Goal: Task Accomplishment & Management: Manage account settings

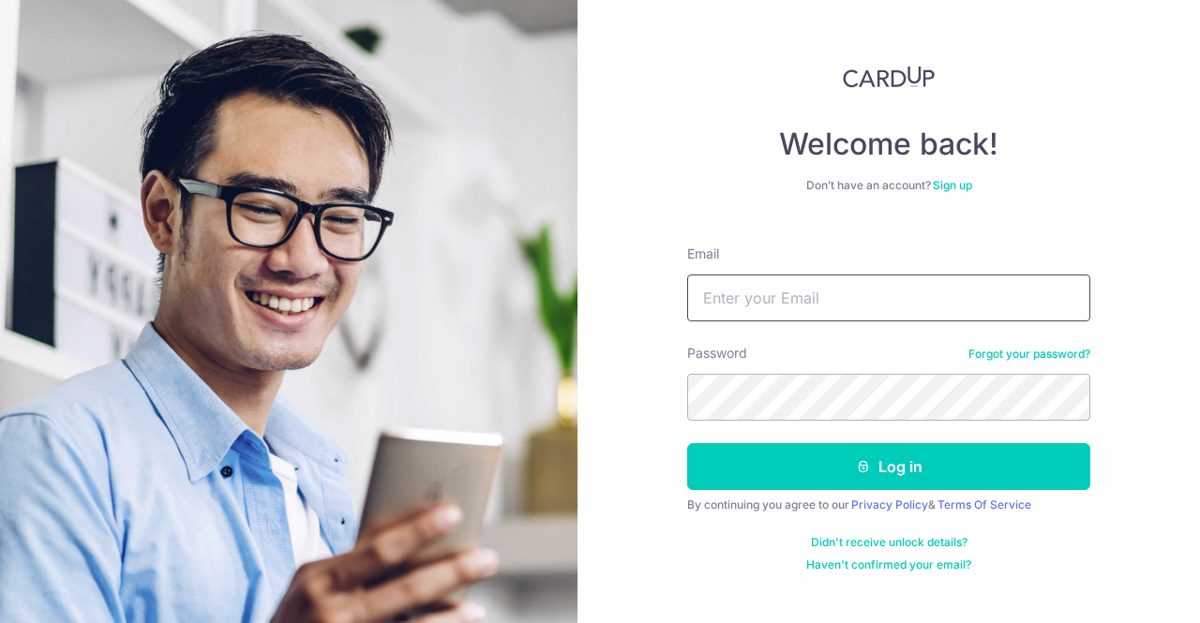
click at [741, 307] on input "Email" at bounding box center [888, 298] width 403 height 47
type input "[PERSON_NAME][EMAIL_ADDRESS][PERSON_NAME][DOMAIN_NAME]"
click at [687, 443] on button "Log in" at bounding box center [888, 466] width 403 height 47
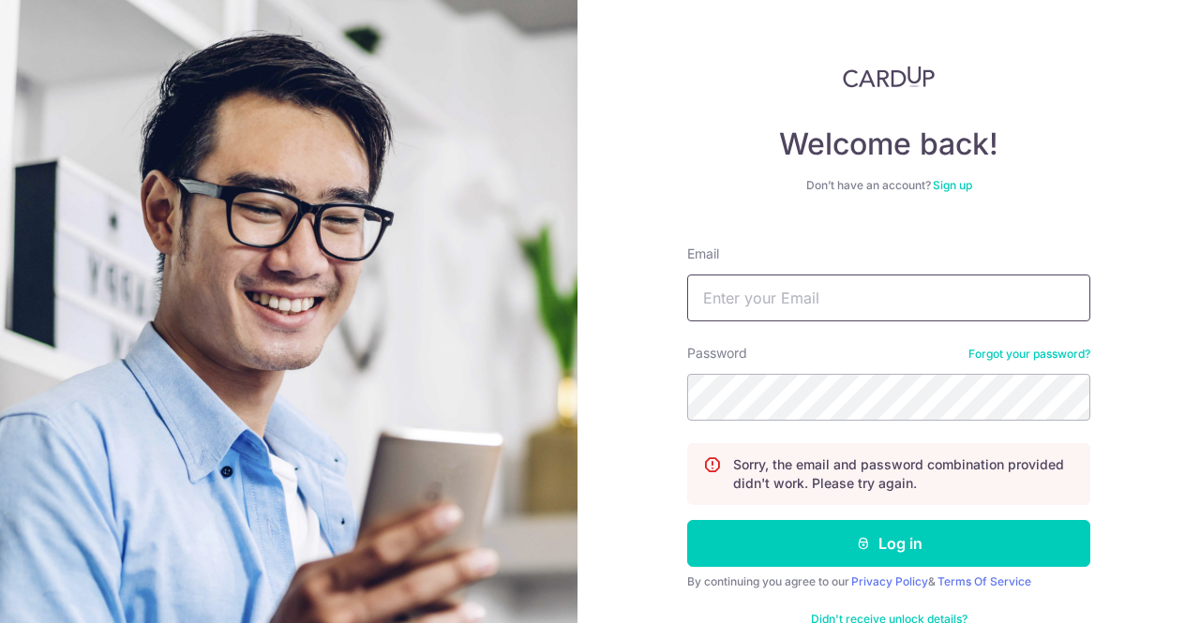
drag, startPoint x: 0, startPoint y: 0, endPoint x: 741, endPoint y: 307, distance: 801.5
click at [741, 307] on input "Email" at bounding box center [888, 298] width 403 height 47
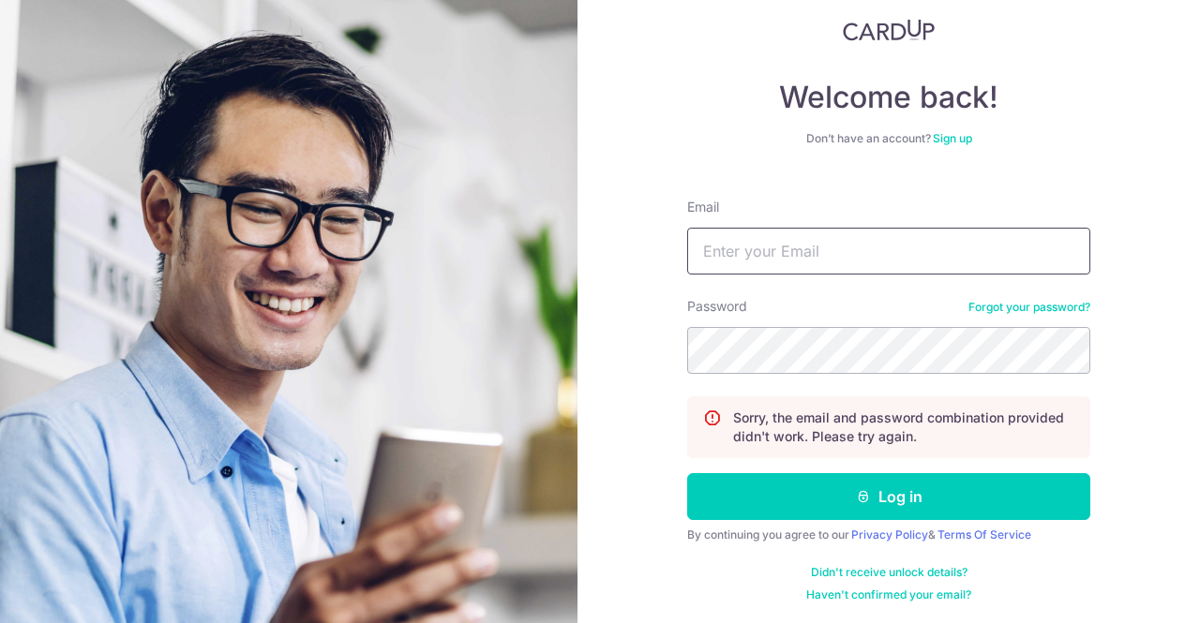
type input "[PERSON_NAME][EMAIL_ADDRESS][PERSON_NAME][DOMAIN_NAME]"
click at [1122, 495] on div "Welcome back! Don’t have an account? Sign up Email alvin.wong@chongfong.com Pas…" at bounding box center [888, 311] width 622 height 623
click at [687, 473] on button "Log in" at bounding box center [888, 496] width 403 height 47
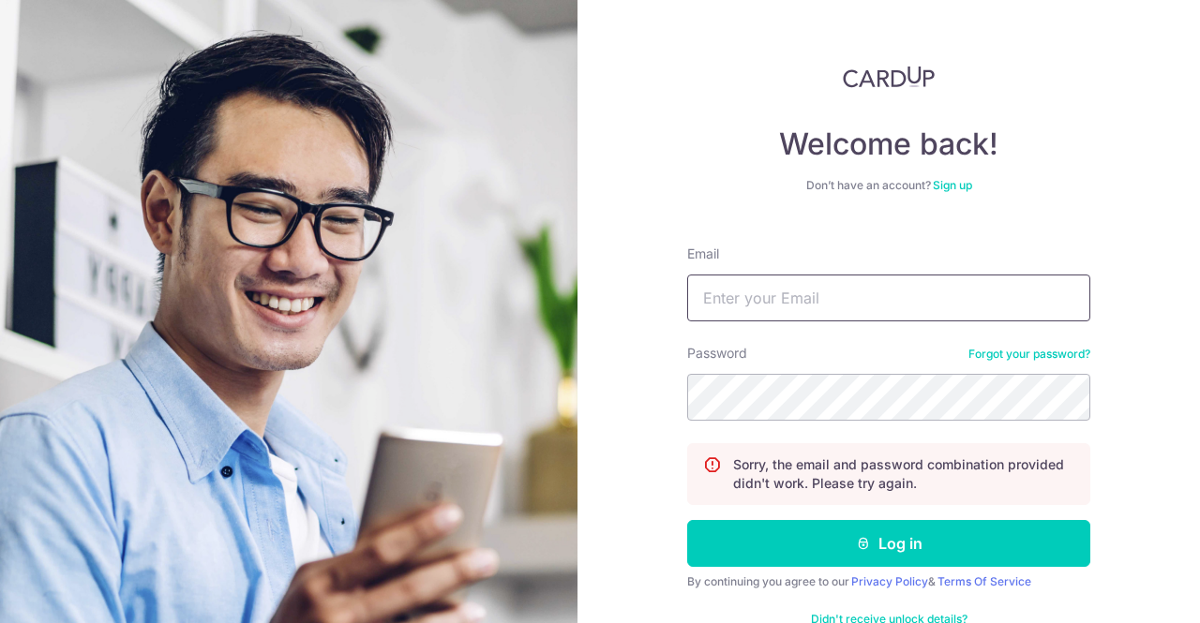
click at [799, 316] on input "Email" at bounding box center [888, 298] width 403 height 47
type input "[PERSON_NAME][EMAIL_ADDRESS][PERSON_NAME][DOMAIN_NAME]"
click at [687, 520] on button "Log in" at bounding box center [888, 543] width 403 height 47
click at [775, 307] on input "Email" at bounding box center [888, 298] width 403 height 47
type input "[PERSON_NAME][EMAIL_ADDRESS][PERSON_NAME][DOMAIN_NAME]"
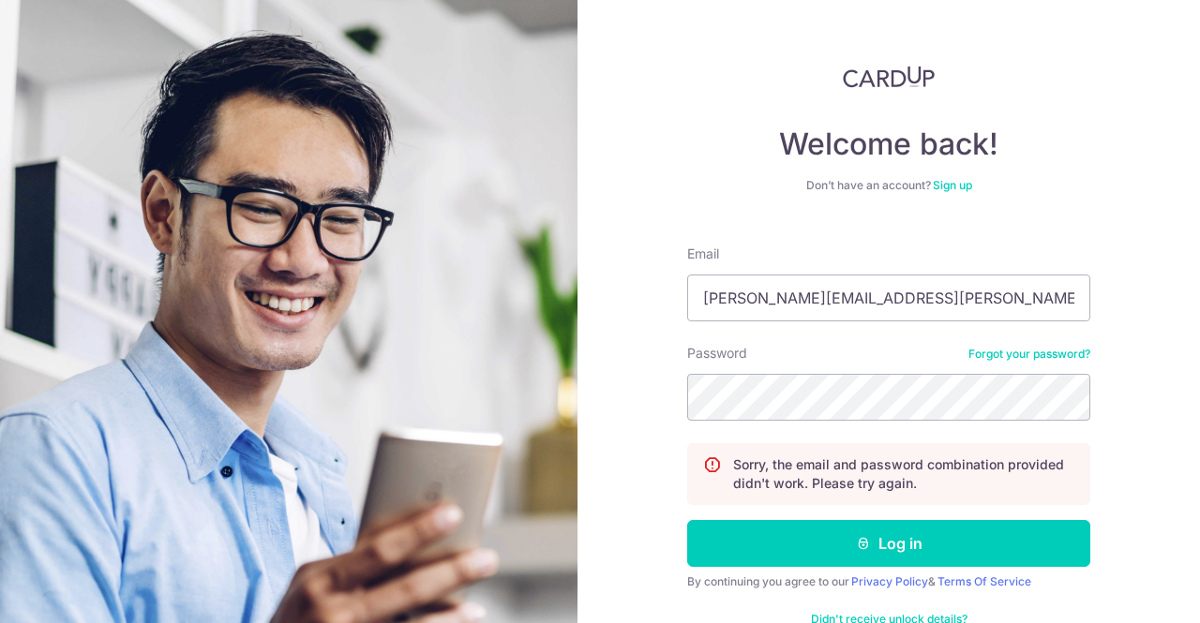
click at [1039, 356] on link "Forgot your password?" at bounding box center [1029, 354] width 122 height 15
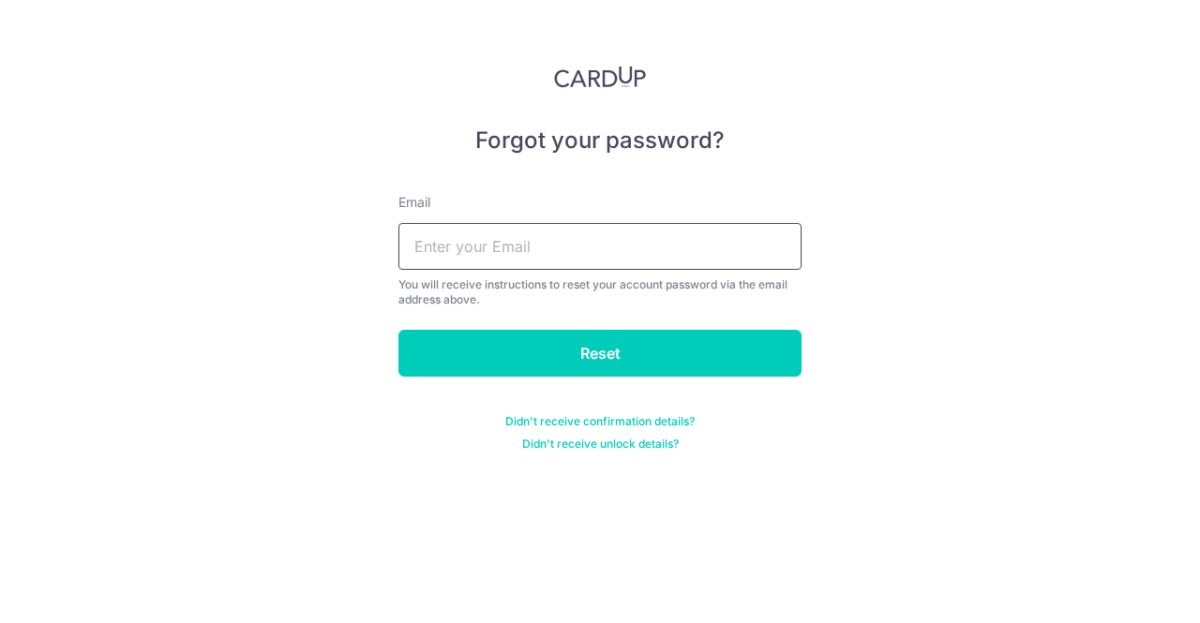
click at [560, 233] on input "text" at bounding box center [599, 246] width 403 height 47
type input "alvin.wong@chongfong.com"
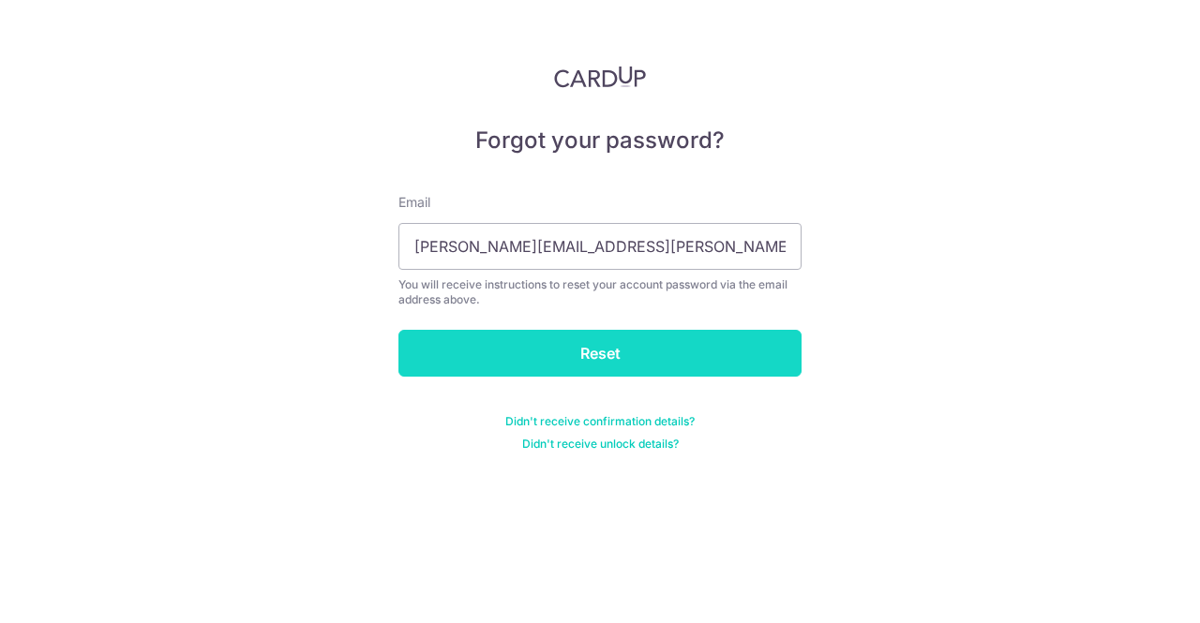
click at [589, 348] on input "Reset" at bounding box center [599, 353] width 403 height 47
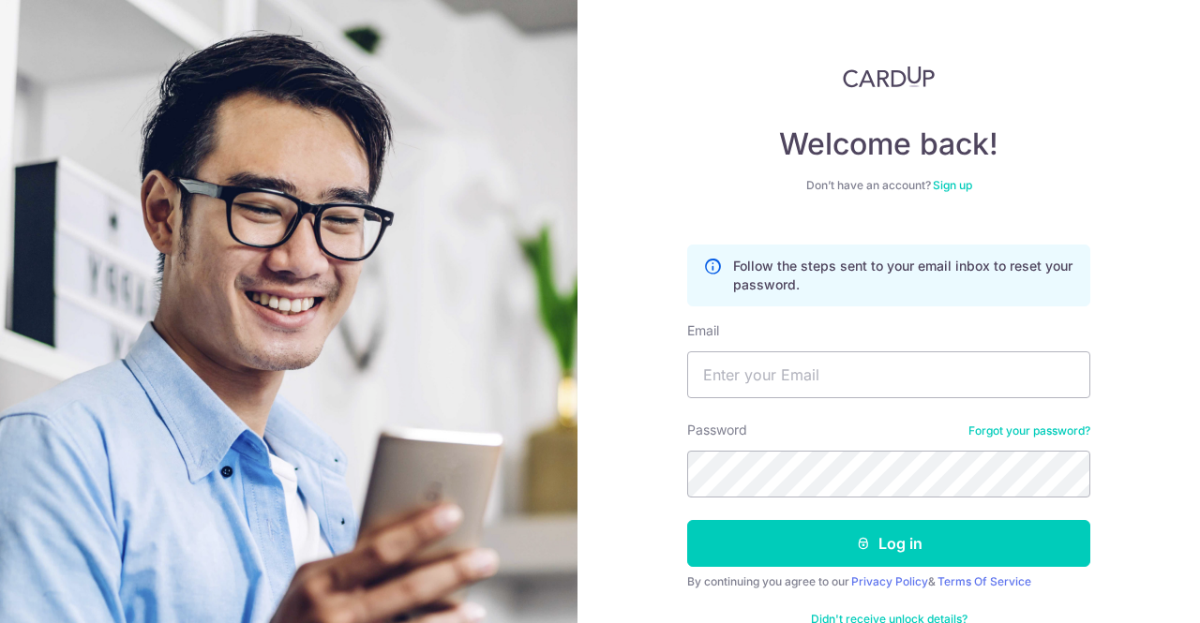
click at [709, 267] on icon at bounding box center [712, 275] width 19 height 37
click at [1016, 435] on link "Forgot your password?" at bounding box center [1029, 431] width 122 height 15
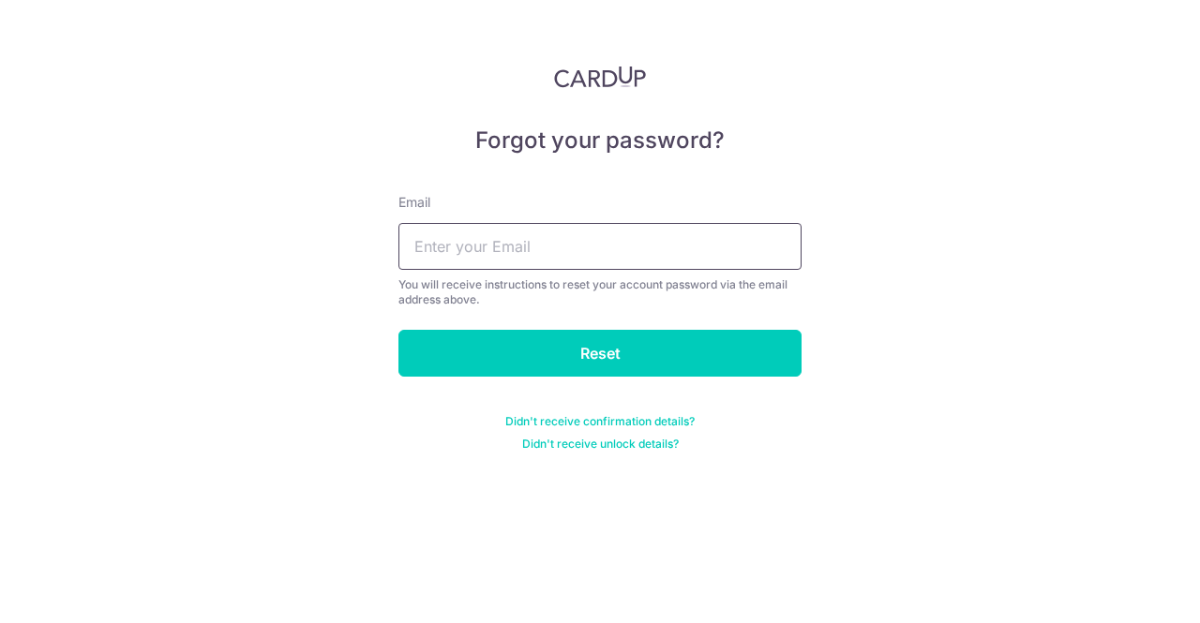
click at [478, 243] on input "text" at bounding box center [599, 246] width 403 height 47
type input "[PERSON_NAME][EMAIL_ADDRESS][PERSON_NAME][DOMAIN_NAME]"
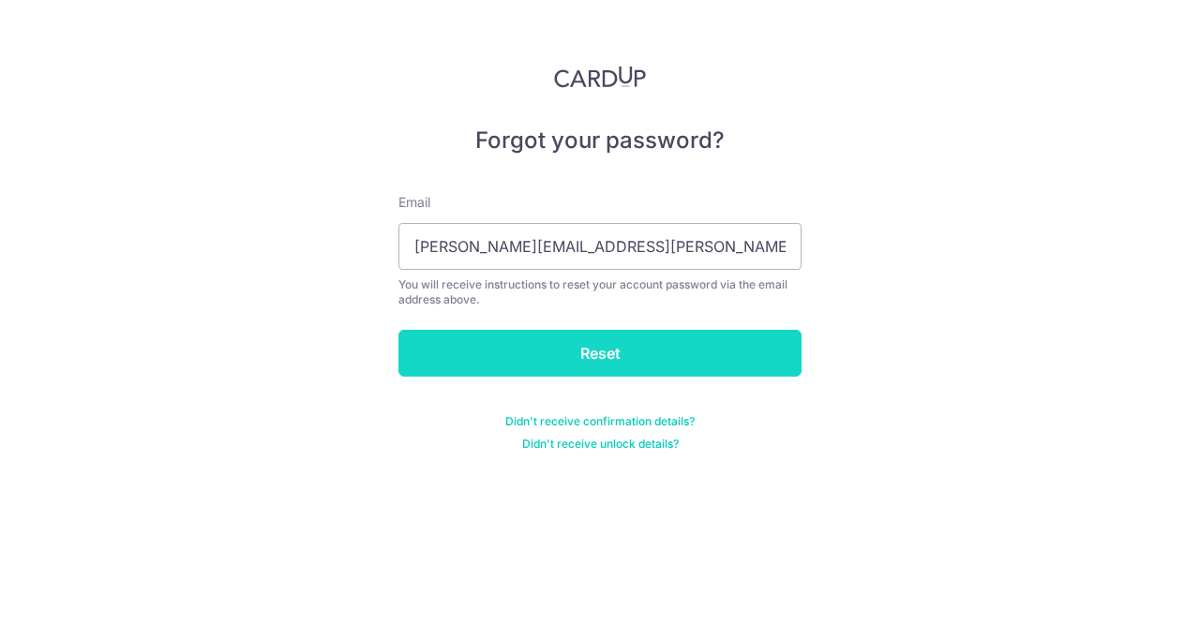
click at [566, 347] on input "Reset" at bounding box center [599, 353] width 403 height 47
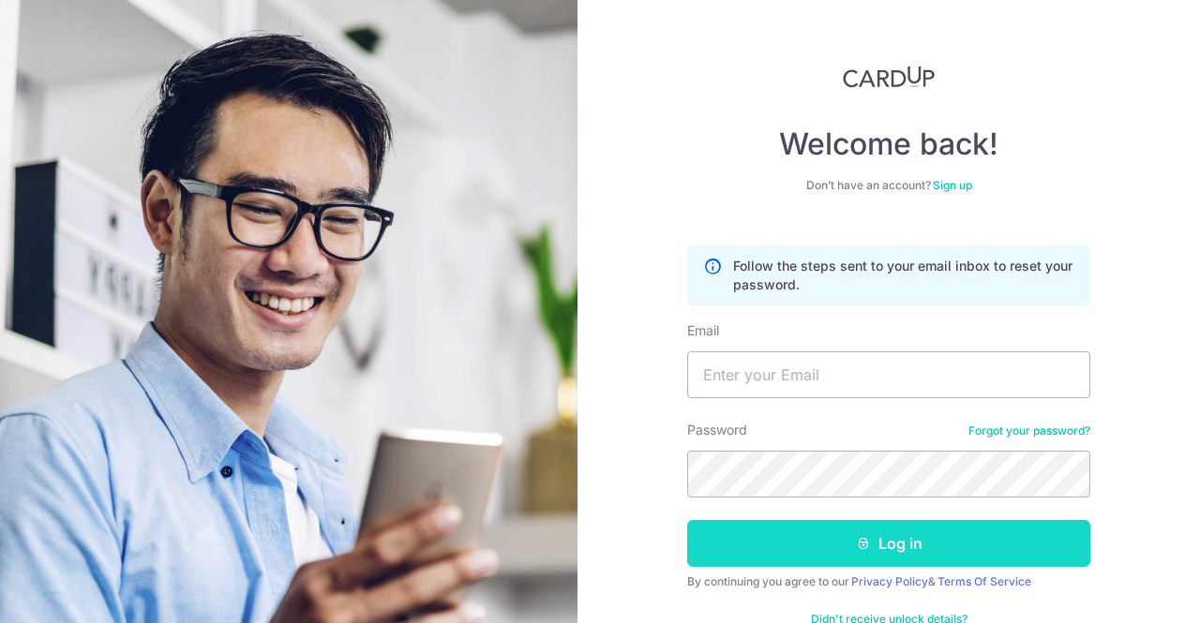
scroll to position [47, 0]
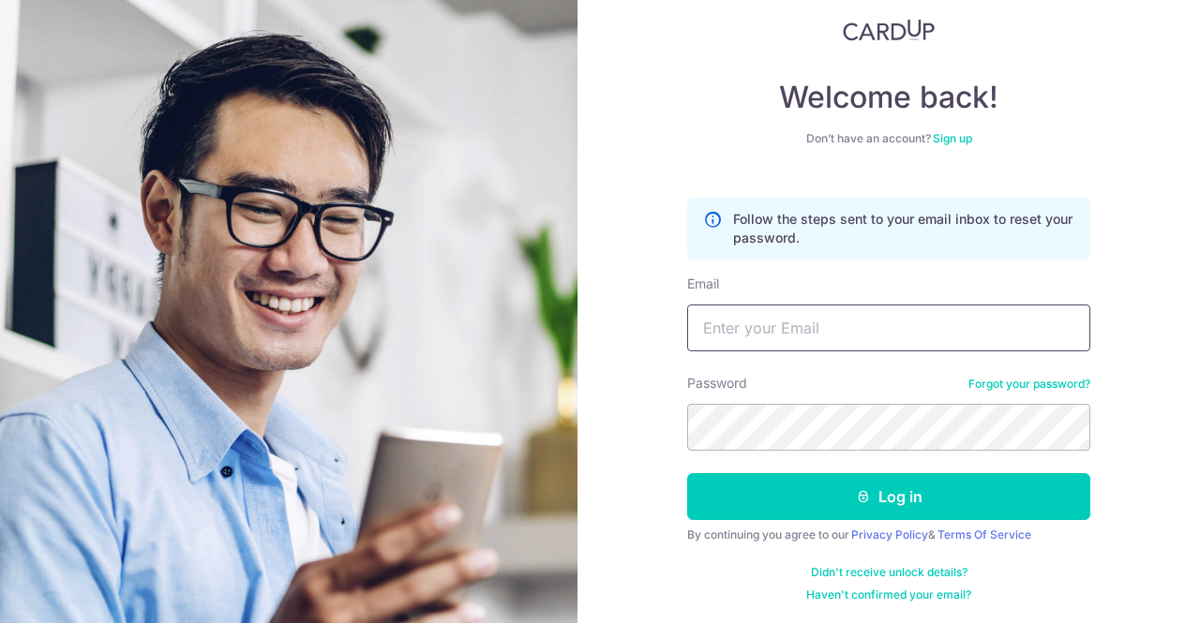
click at [714, 318] on input "Email" at bounding box center [888, 328] width 403 height 47
type input "[PERSON_NAME][EMAIL_ADDRESS][PERSON_NAME][DOMAIN_NAME]"
click at [687, 473] on button "Log in" at bounding box center [888, 496] width 403 height 47
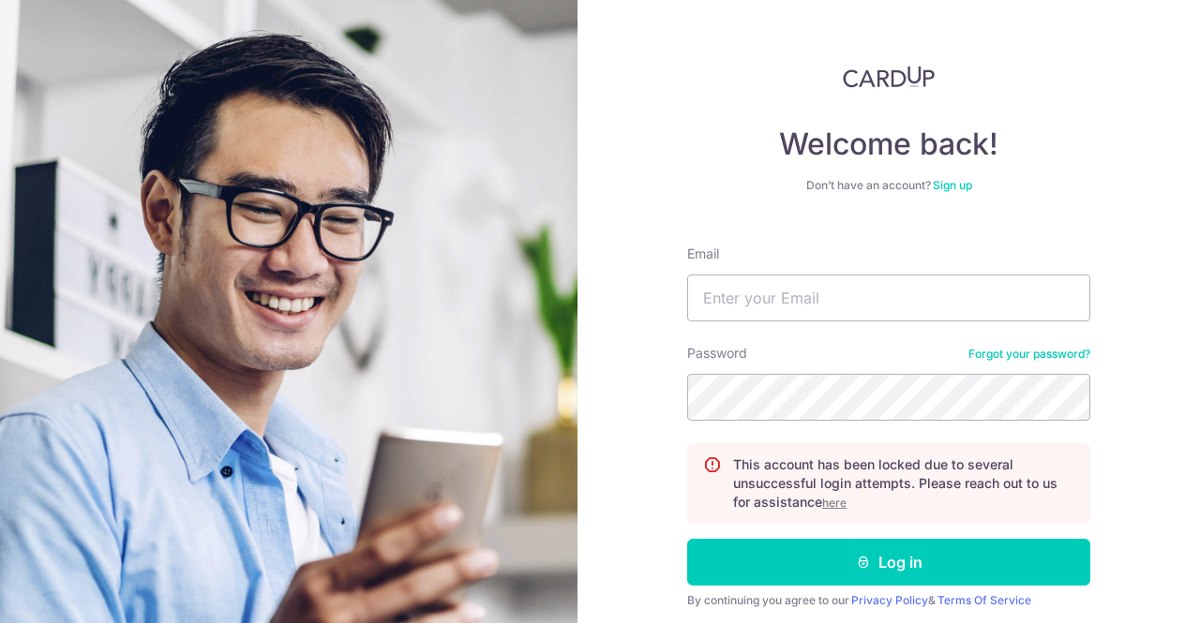
click at [996, 353] on link "Forgot your password?" at bounding box center [1029, 354] width 122 height 15
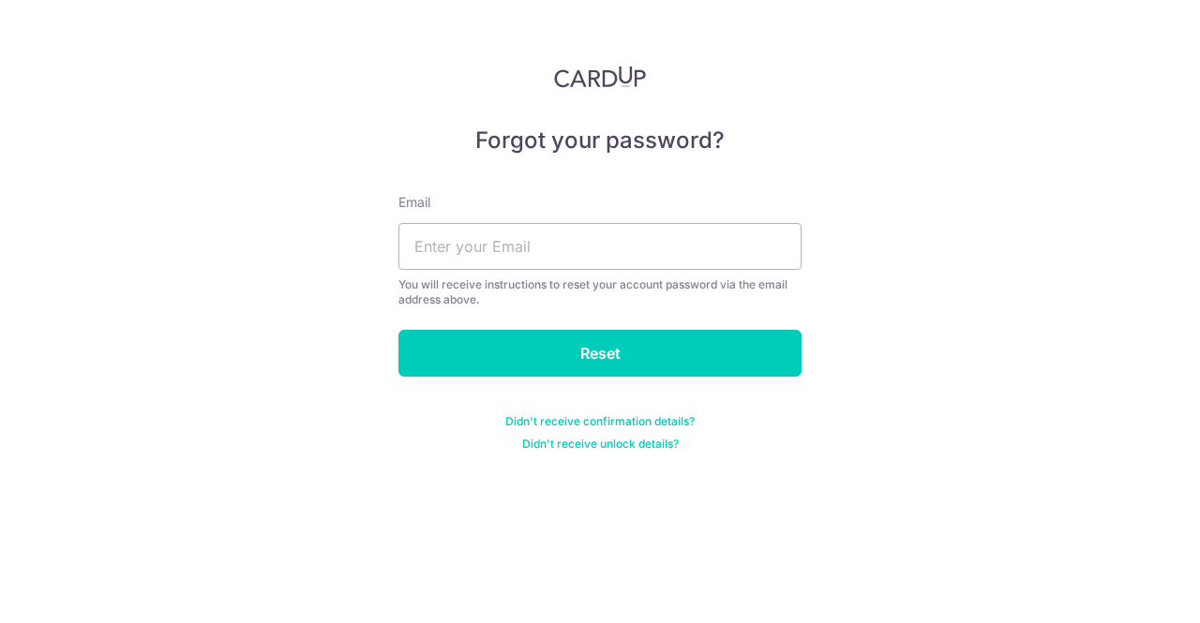
click at [635, 418] on link "Didn't receive confirmation details?" at bounding box center [599, 421] width 189 height 15
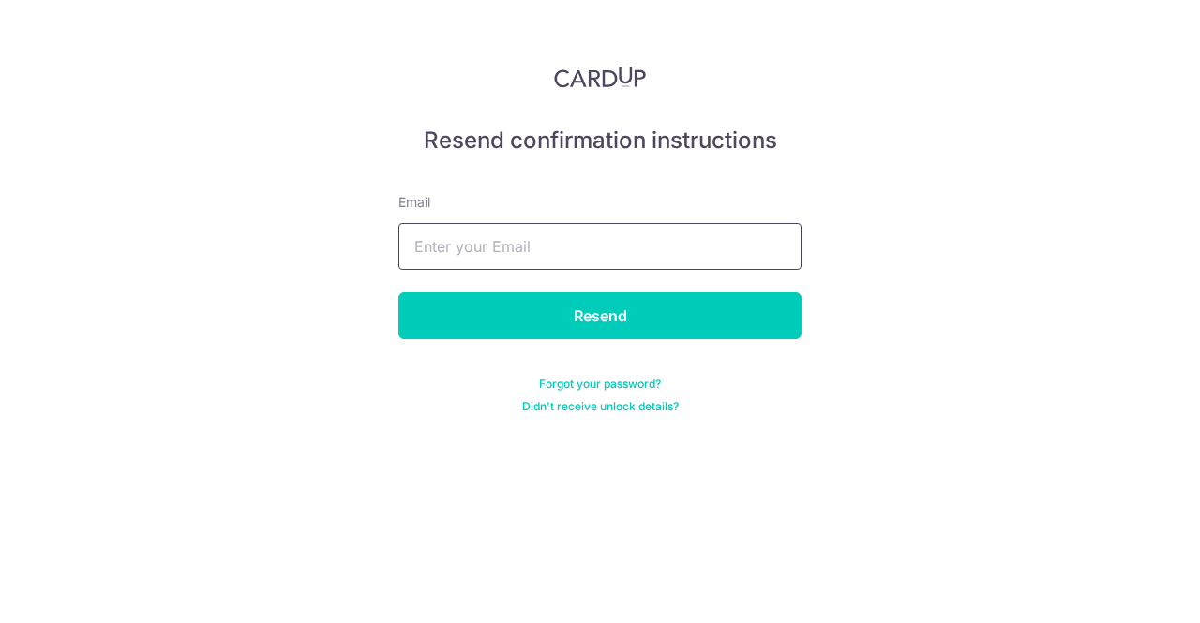
click at [463, 233] on input "text" at bounding box center [599, 246] width 403 height 47
type input "[PERSON_NAME][EMAIL_ADDRESS][PERSON_NAME][DOMAIN_NAME]"
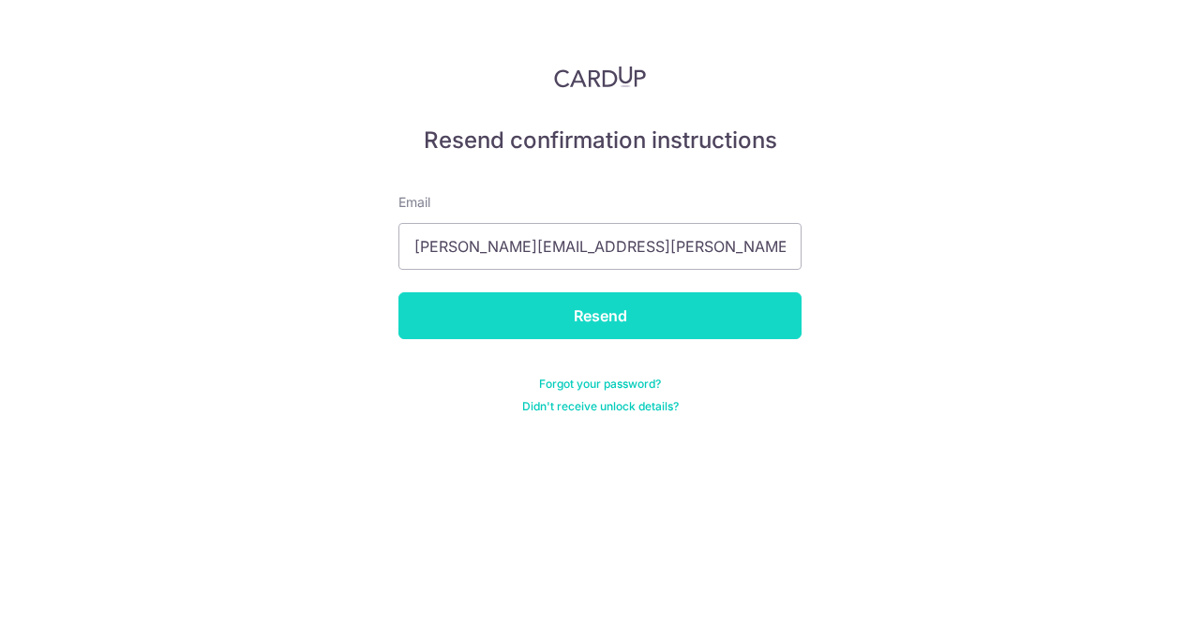
click at [588, 320] on input "Resend" at bounding box center [599, 315] width 403 height 47
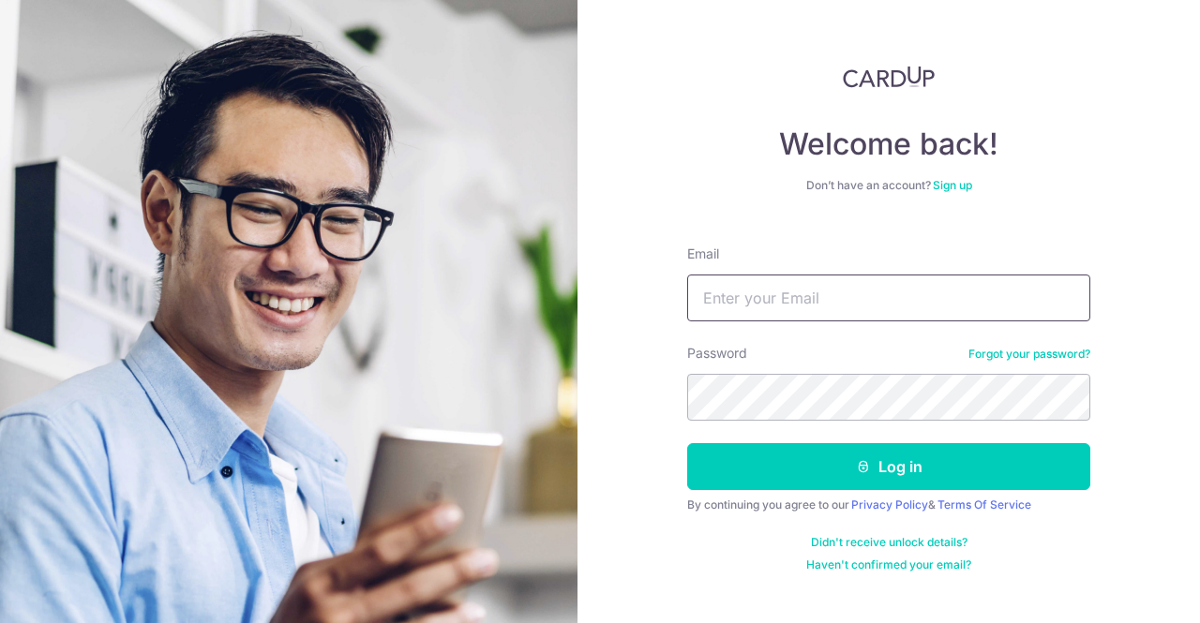
click at [856, 317] on input "Email" at bounding box center [888, 298] width 403 height 47
type input "[PERSON_NAME][EMAIL_ADDRESS][PERSON_NAME][DOMAIN_NAME]"
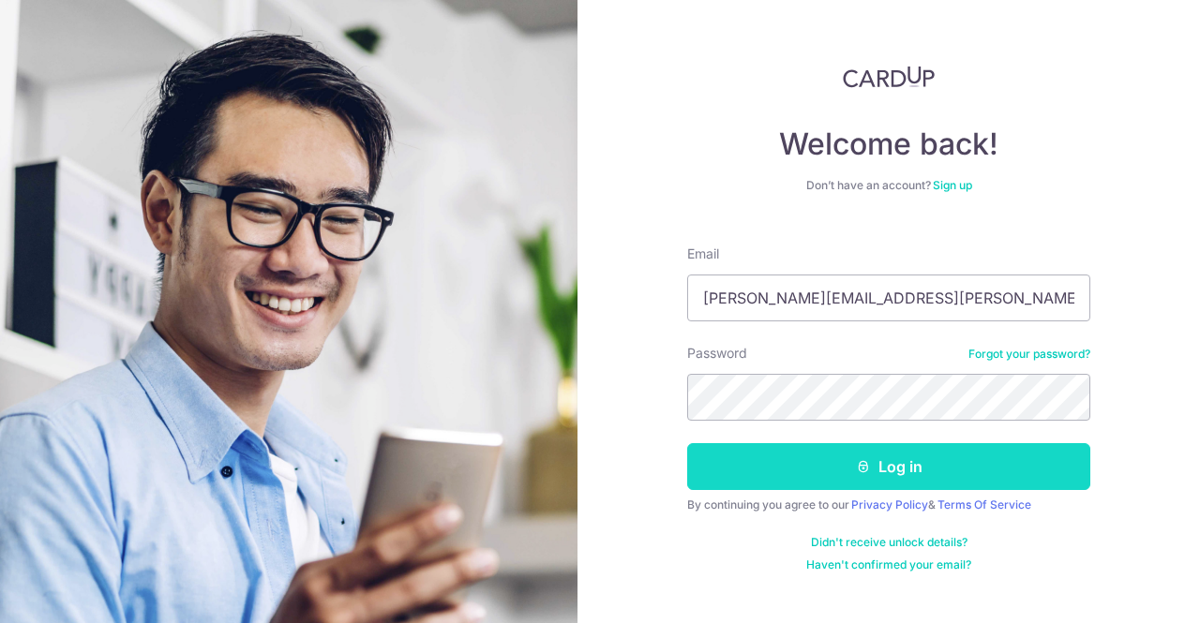
click at [742, 475] on button "Log in" at bounding box center [888, 466] width 403 height 47
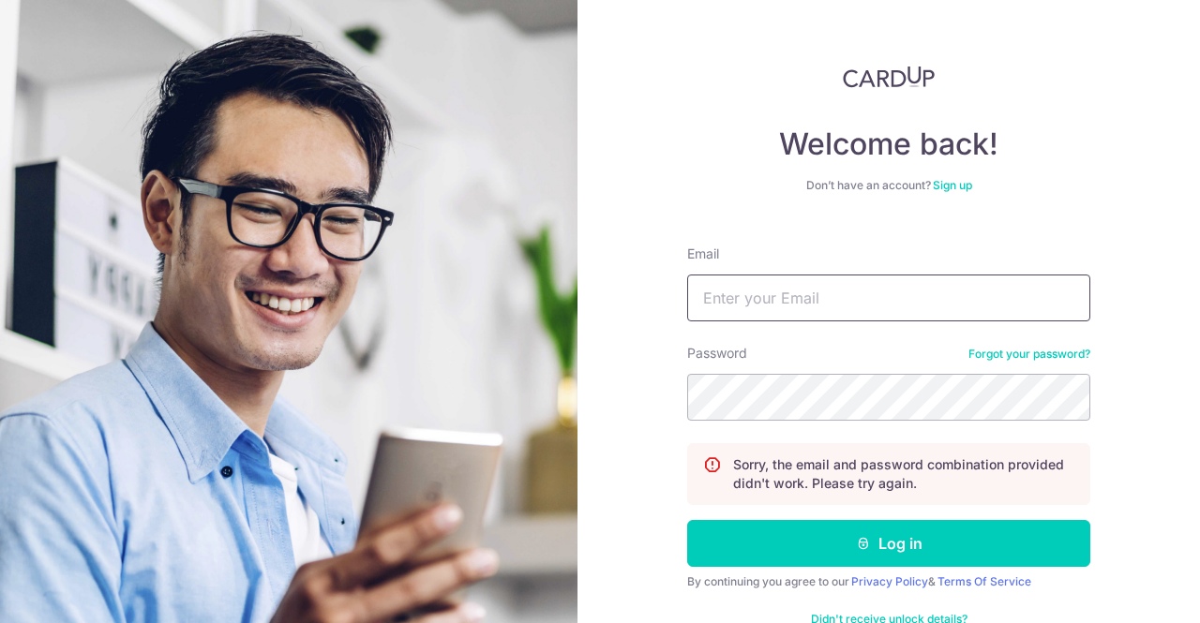
click at [881, 311] on input "Email" at bounding box center [888, 298] width 403 height 47
type input "[PERSON_NAME][EMAIL_ADDRESS][PERSON_NAME][DOMAIN_NAME]"
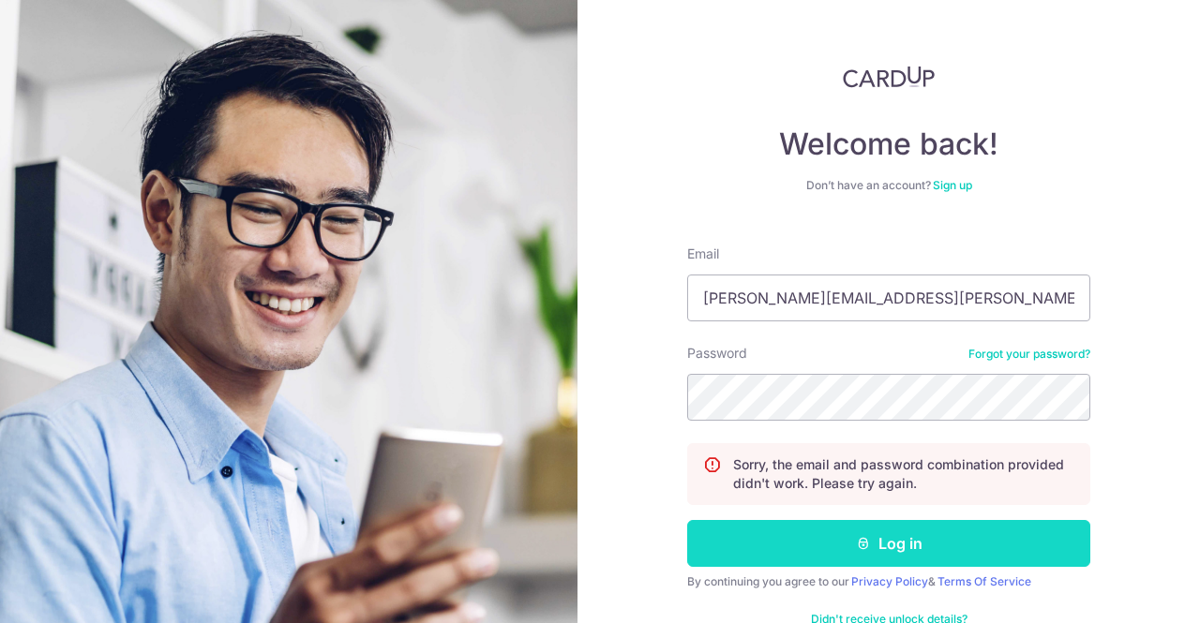
click at [878, 552] on button "Log in" at bounding box center [888, 543] width 403 height 47
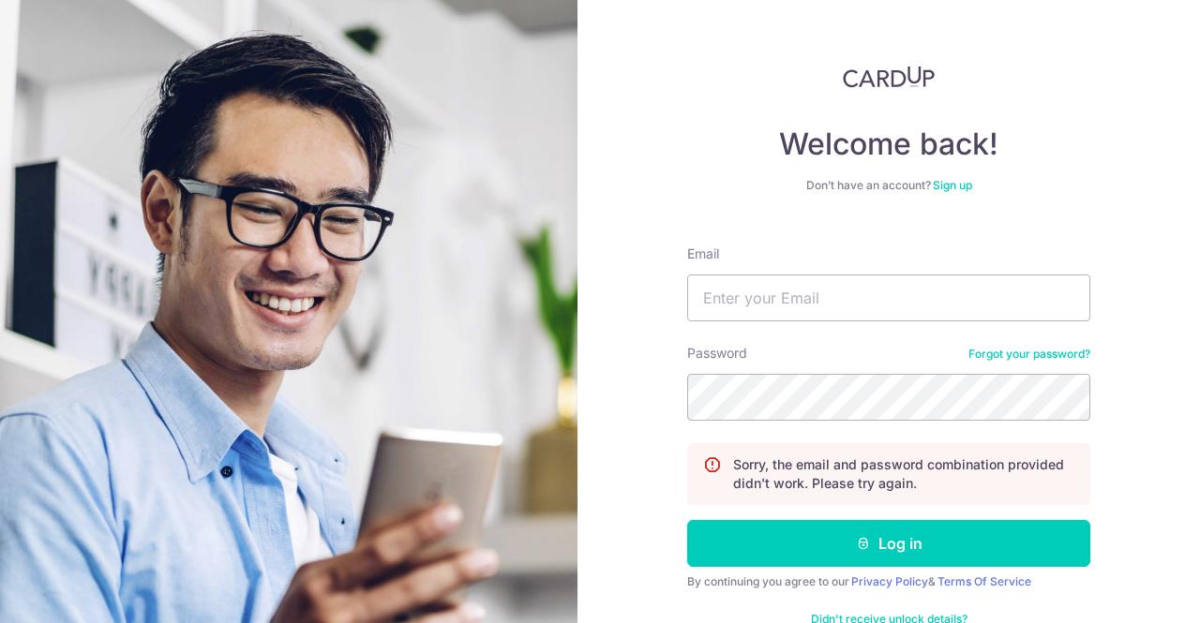
scroll to position [47, 0]
